Goal: Information Seeking & Learning: Check status

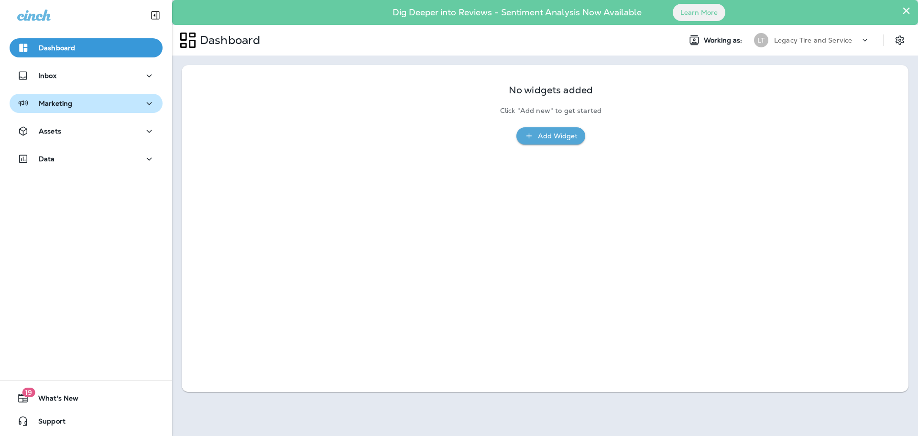
click at [66, 98] on div "Marketing" at bounding box center [44, 104] width 55 height 12
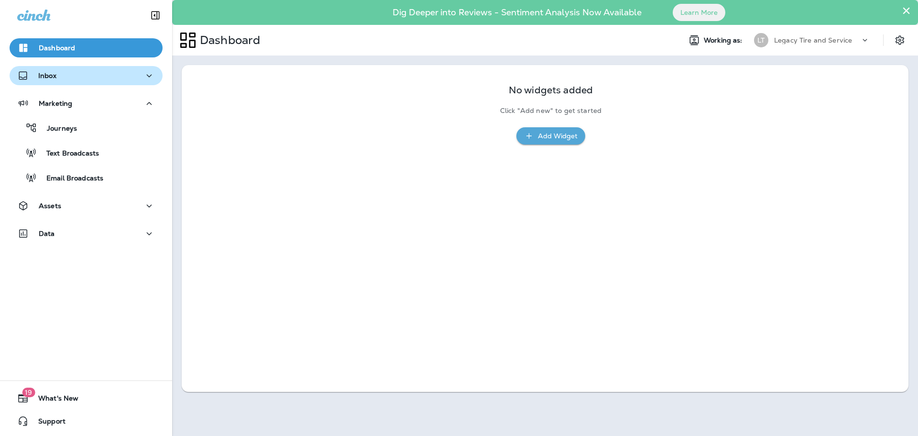
click at [65, 71] on div "Inbox" at bounding box center [86, 76] width 138 height 12
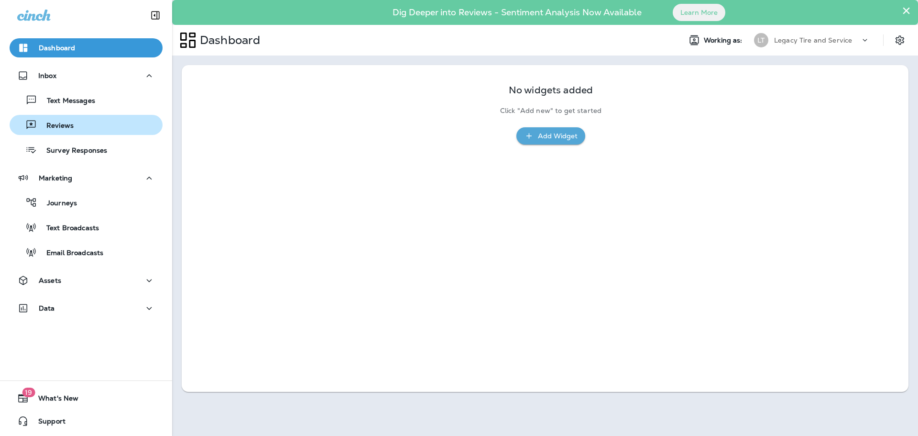
click at [76, 126] on div "Reviews" at bounding box center [85, 125] width 145 height 14
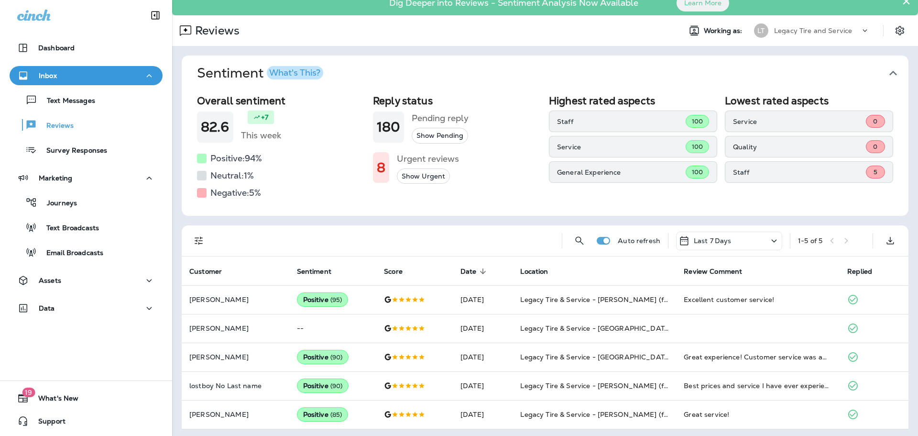
scroll to position [12, 0]
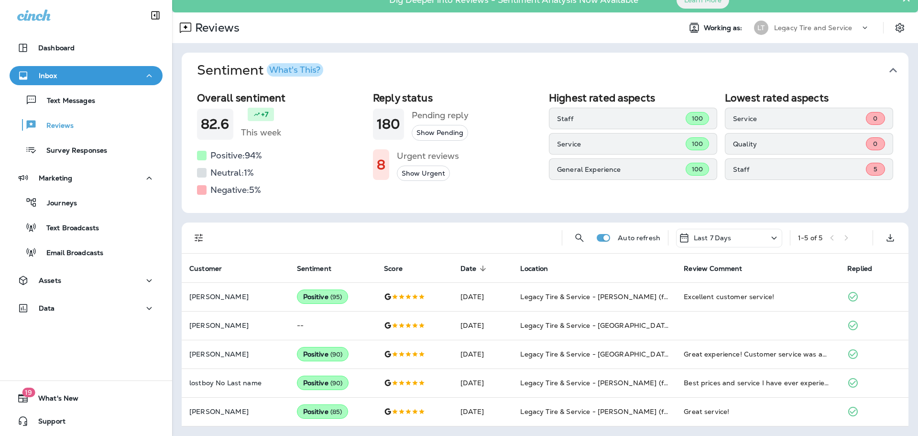
click at [706, 237] on p "Last 7 Days" at bounding box center [713, 238] width 38 height 8
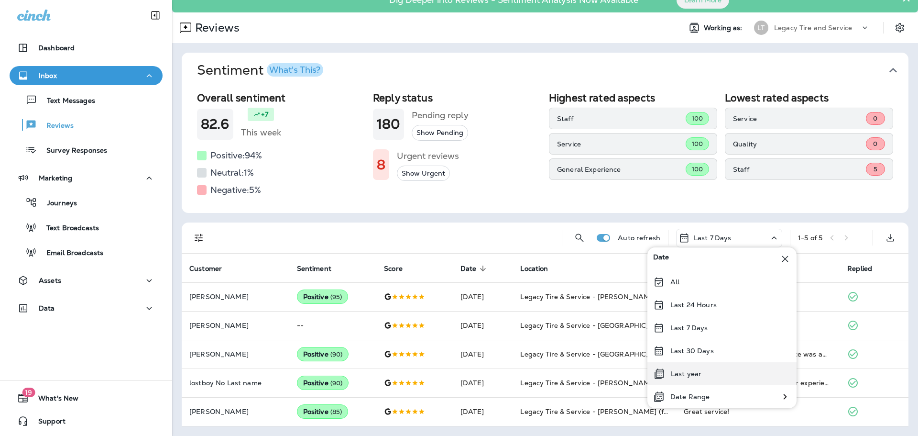
click at [695, 376] on p "Last year" at bounding box center [686, 374] width 31 height 8
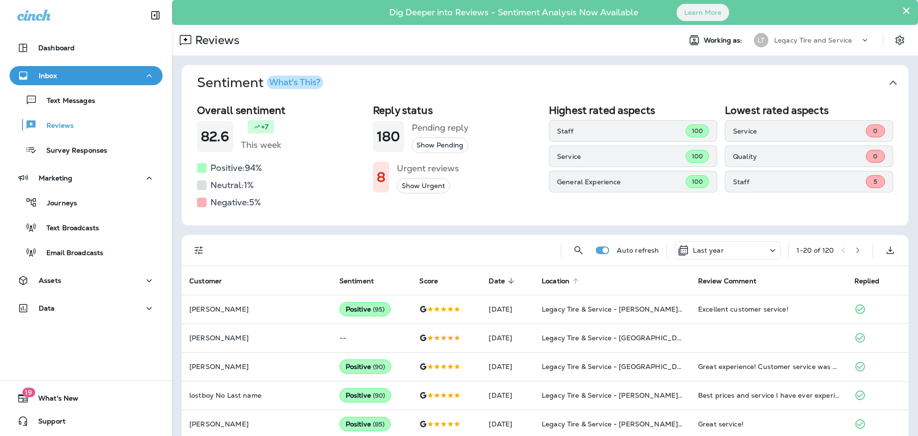
click at [542, 282] on span "Location" at bounding box center [556, 281] width 28 height 8
click at [547, 282] on span "Location" at bounding box center [555, 281] width 28 height 8
click at [855, 253] on button "button" at bounding box center [858, 250] width 14 height 14
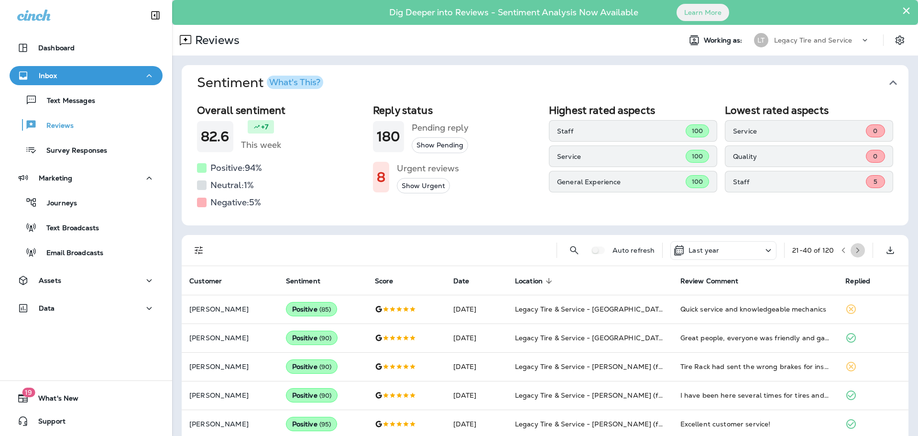
click at [857, 248] on icon "button" at bounding box center [858, 250] width 3 height 6
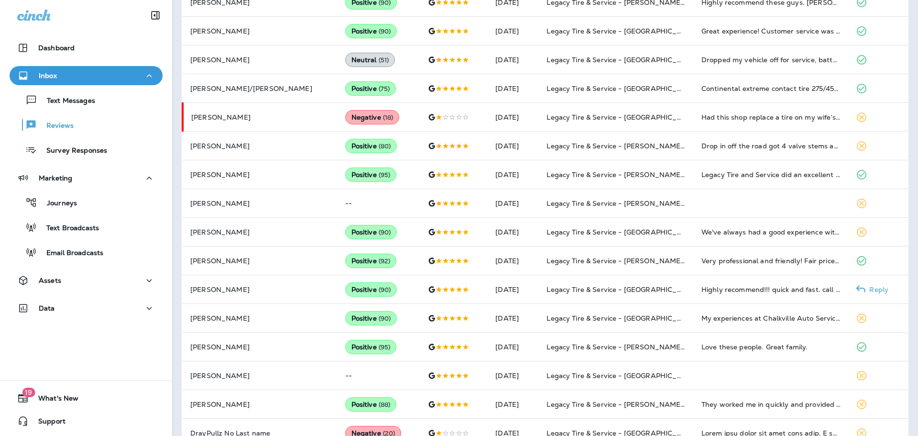
scroll to position [442, 0]
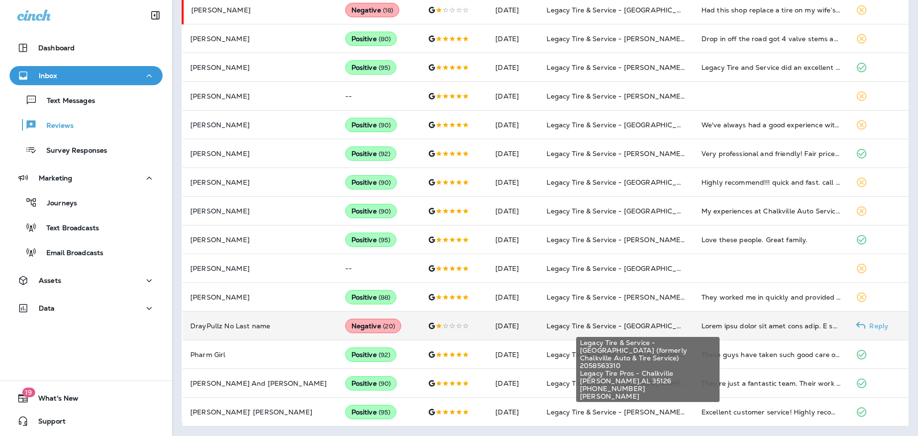
click at [547, 330] on span "Legacy Tire & Service - [GEOGRAPHIC_DATA] (formerly Chalkville Auto & Tire Serv…" at bounding box center [690, 325] width 286 height 9
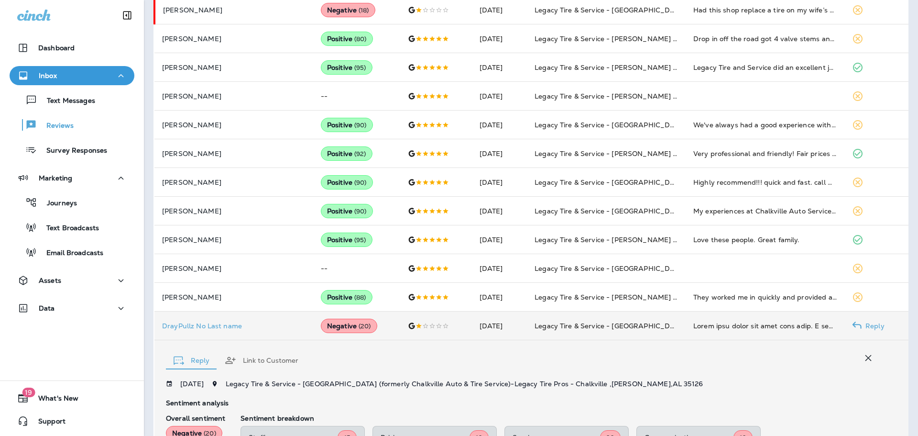
scroll to position [721, 0]
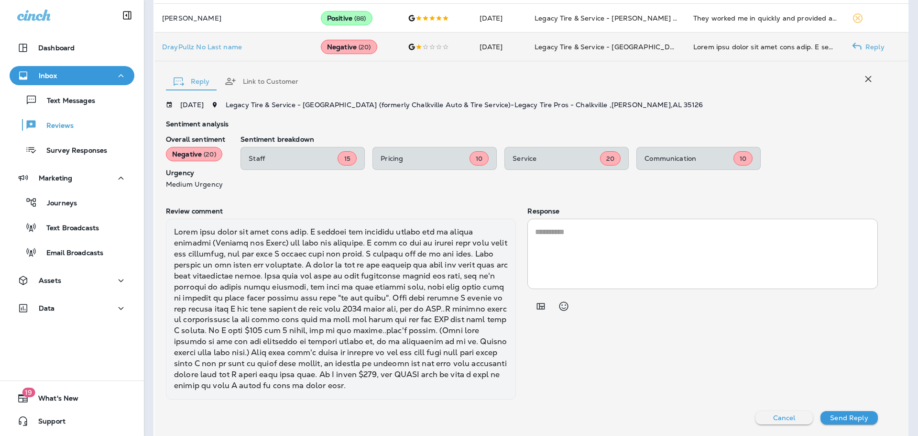
click at [866, 78] on icon "button" at bounding box center [869, 79] width 6 height 6
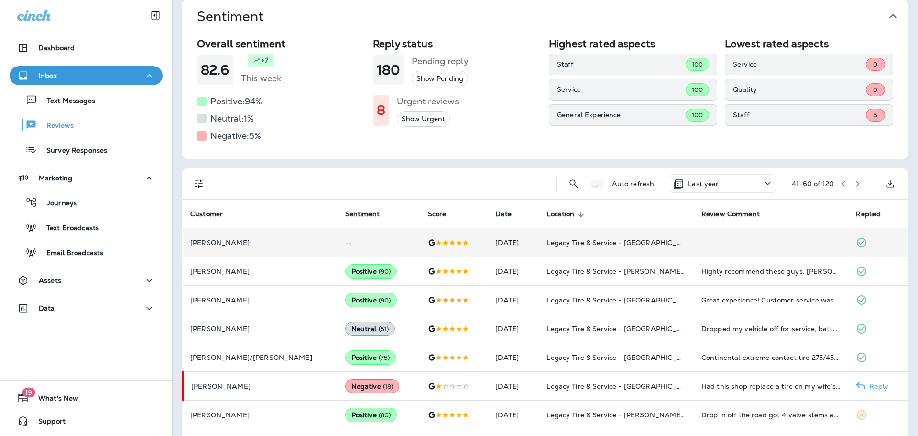
scroll to position [59, 0]
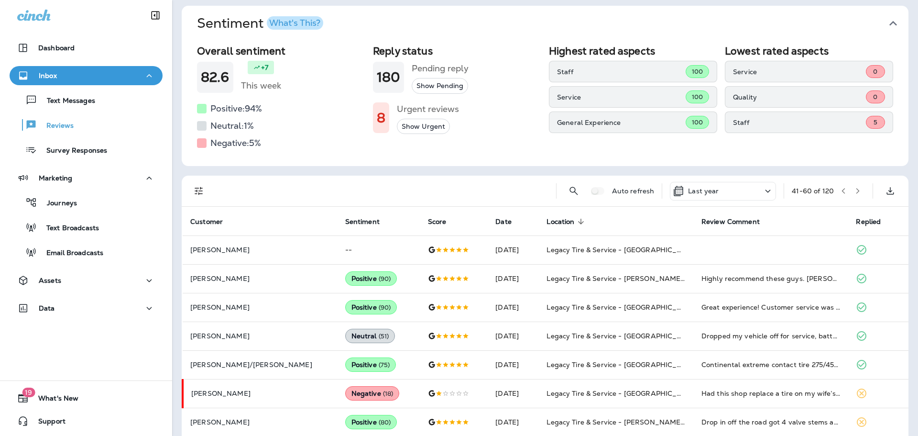
click at [75, 77] on div "Inbox" at bounding box center [86, 76] width 138 height 12
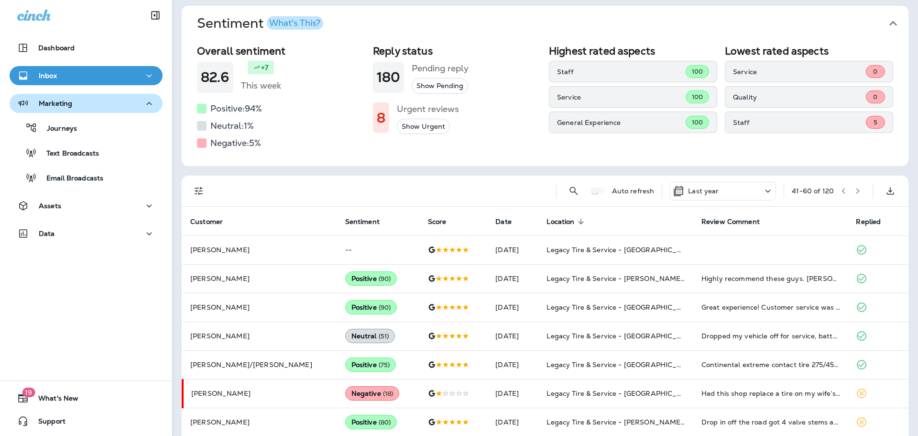
click at [103, 109] on div "Marketing" at bounding box center [86, 104] width 138 height 12
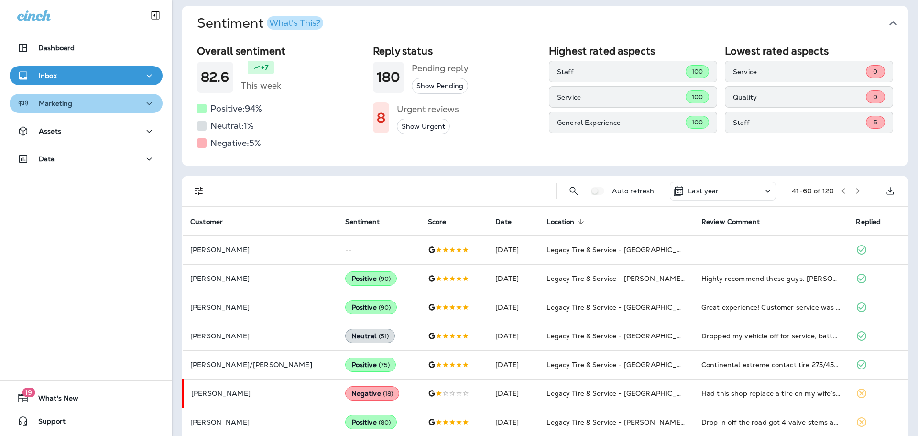
click at [103, 109] on div "Marketing" at bounding box center [86, 104] width 138 height 12
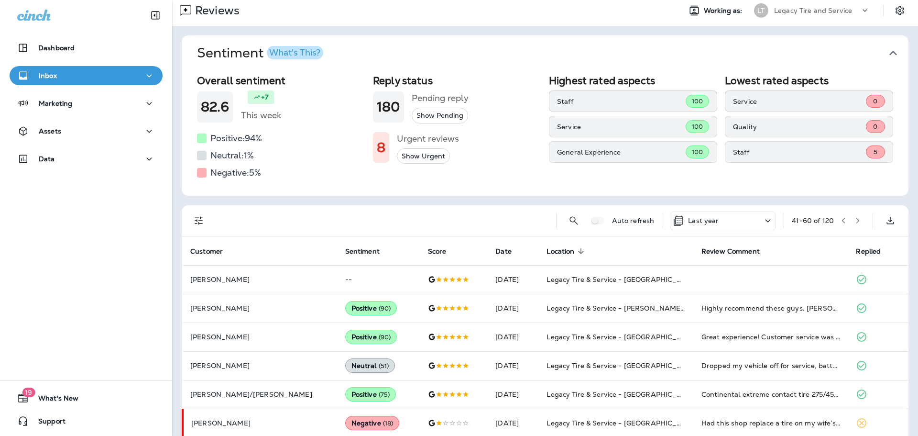
scroll to position [0, 0]
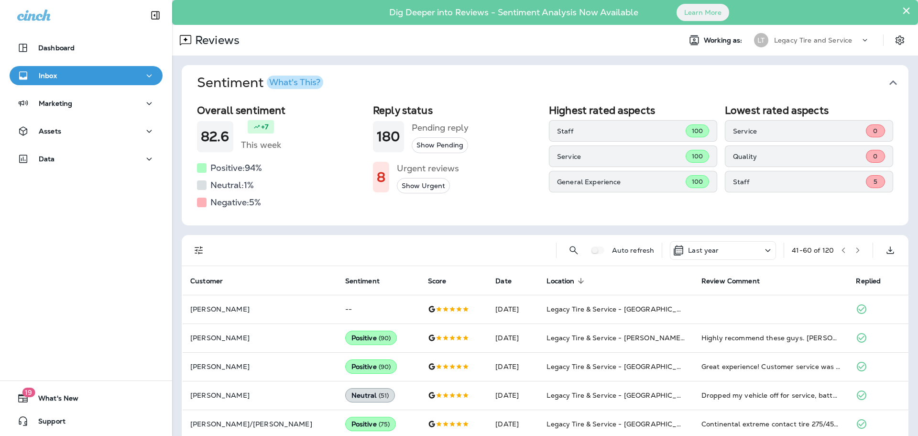
click at [902, 11] on button "×" at bounding box center [906, 10] width 9 height 15
